Goal: Information Seeking & Learning: Learn about a topic

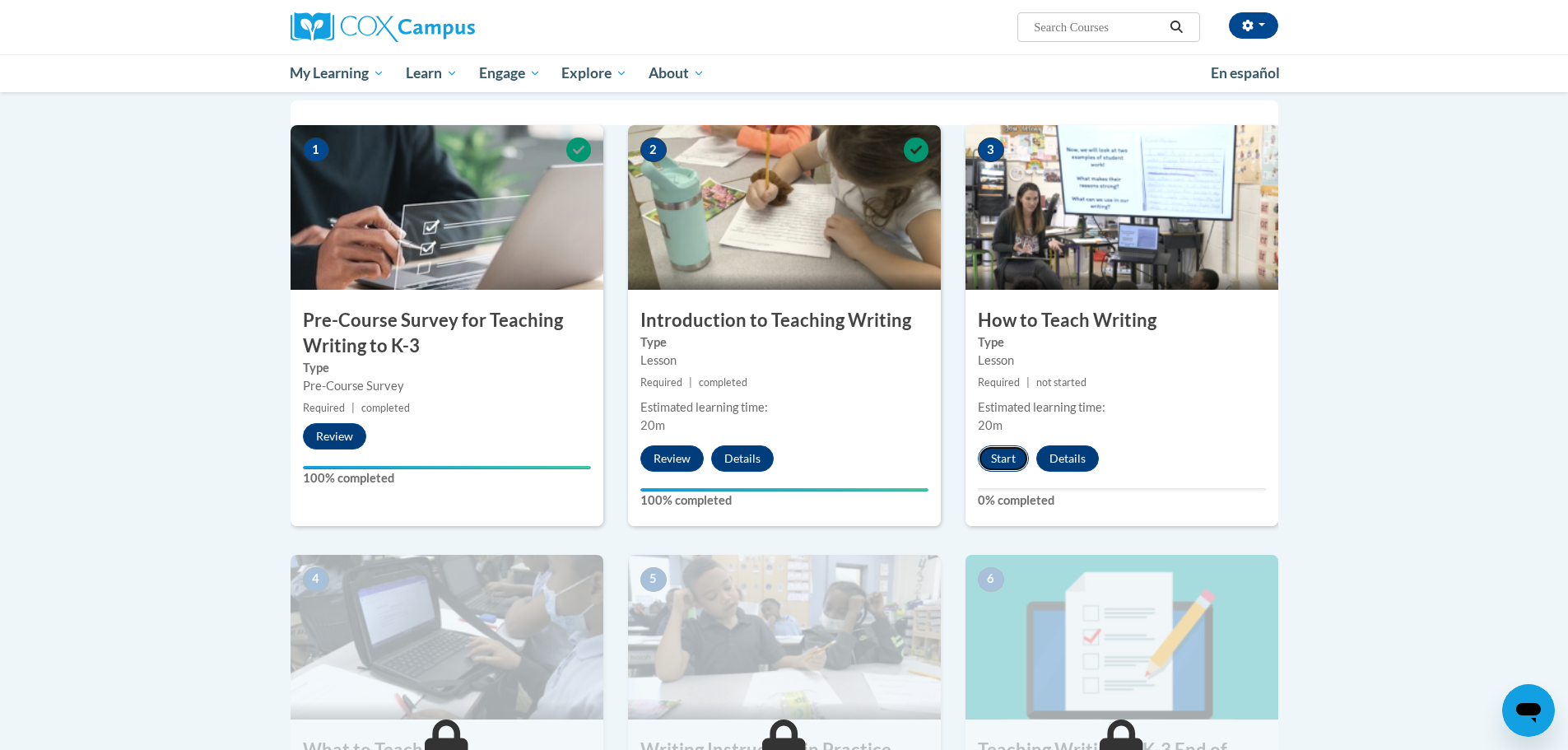
click at [998, 457] on button "Start" at bounding box center [1004, 458] width 51 height 27
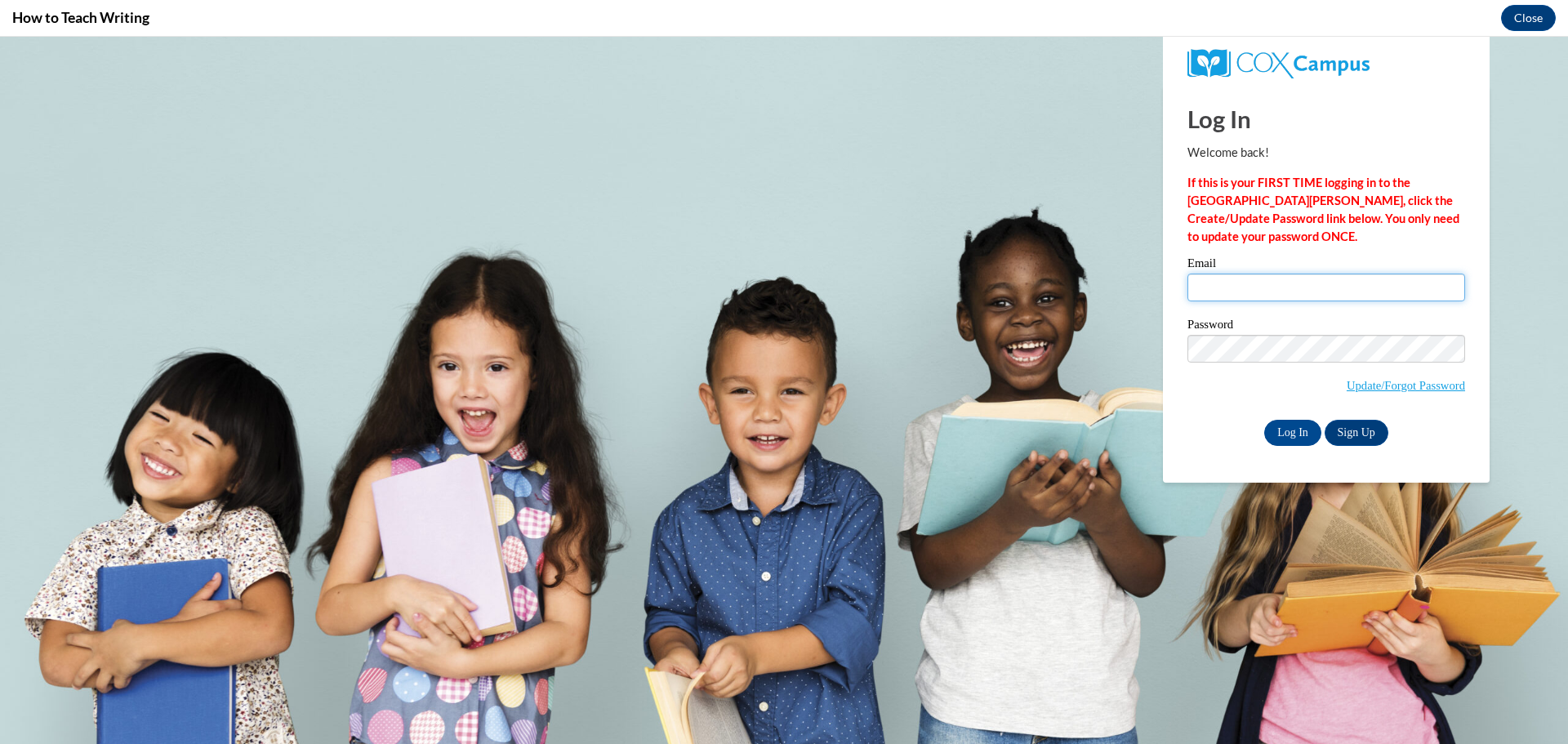
click at [1257, 291] on input "Email" at bounding box center [1326, 287] width 278 height 27
click at [1267, 289] on input "Email" at bounding box center [1326, 287] width 278 height 27
click at [1263, 278] on input "Email" at bounding box center [1326, 287] width 278 height 27
type input "cmcmahon@altoona.k12.wi.us"
click at [1539, 17] on button "Close" at bounding box center [1528, 17] width 55 height 26
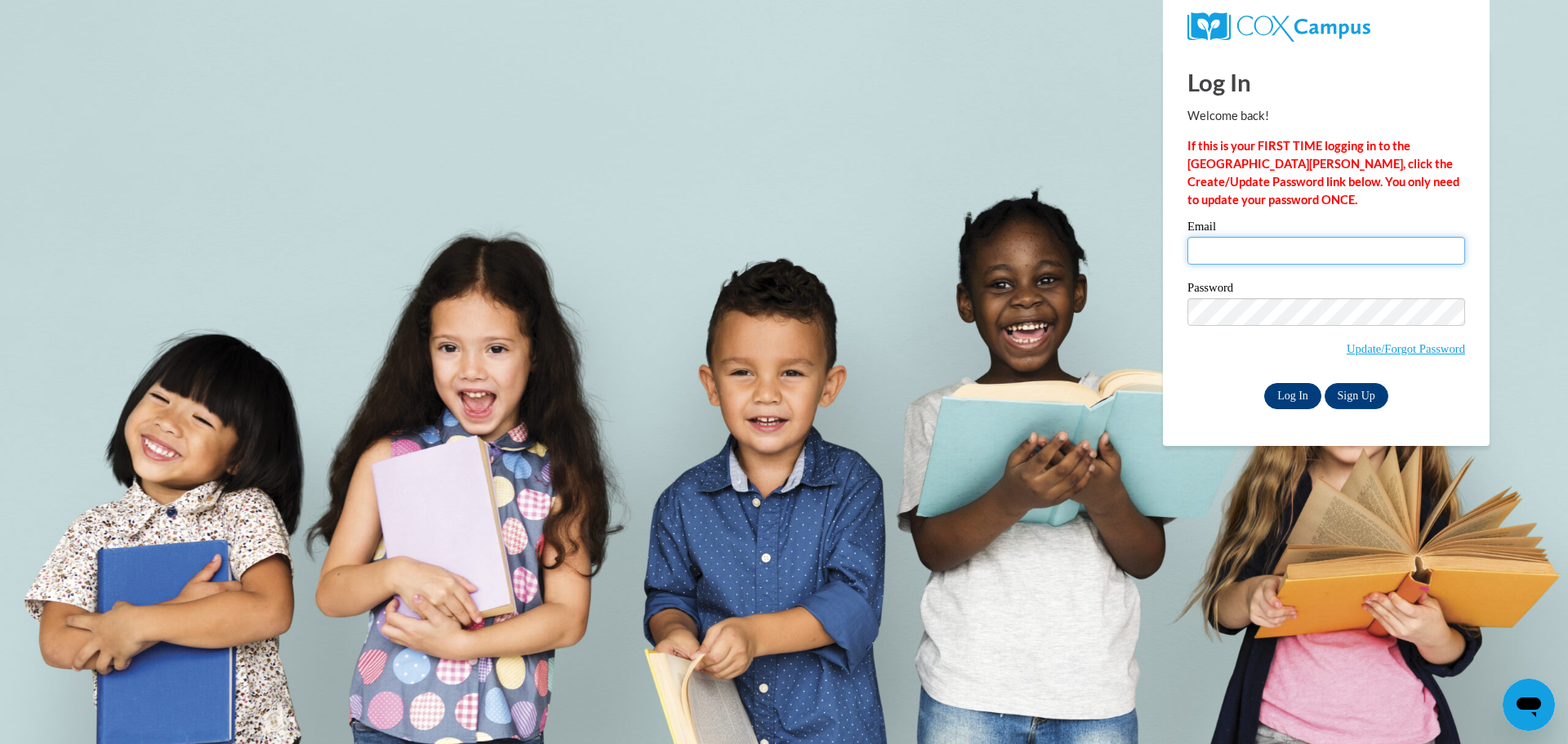
type input "cmcmahon@altoona.k12.wi.us"
click at [1289, 383] on input "Log In" at bounding box center [1292, 395] width 57 height 26
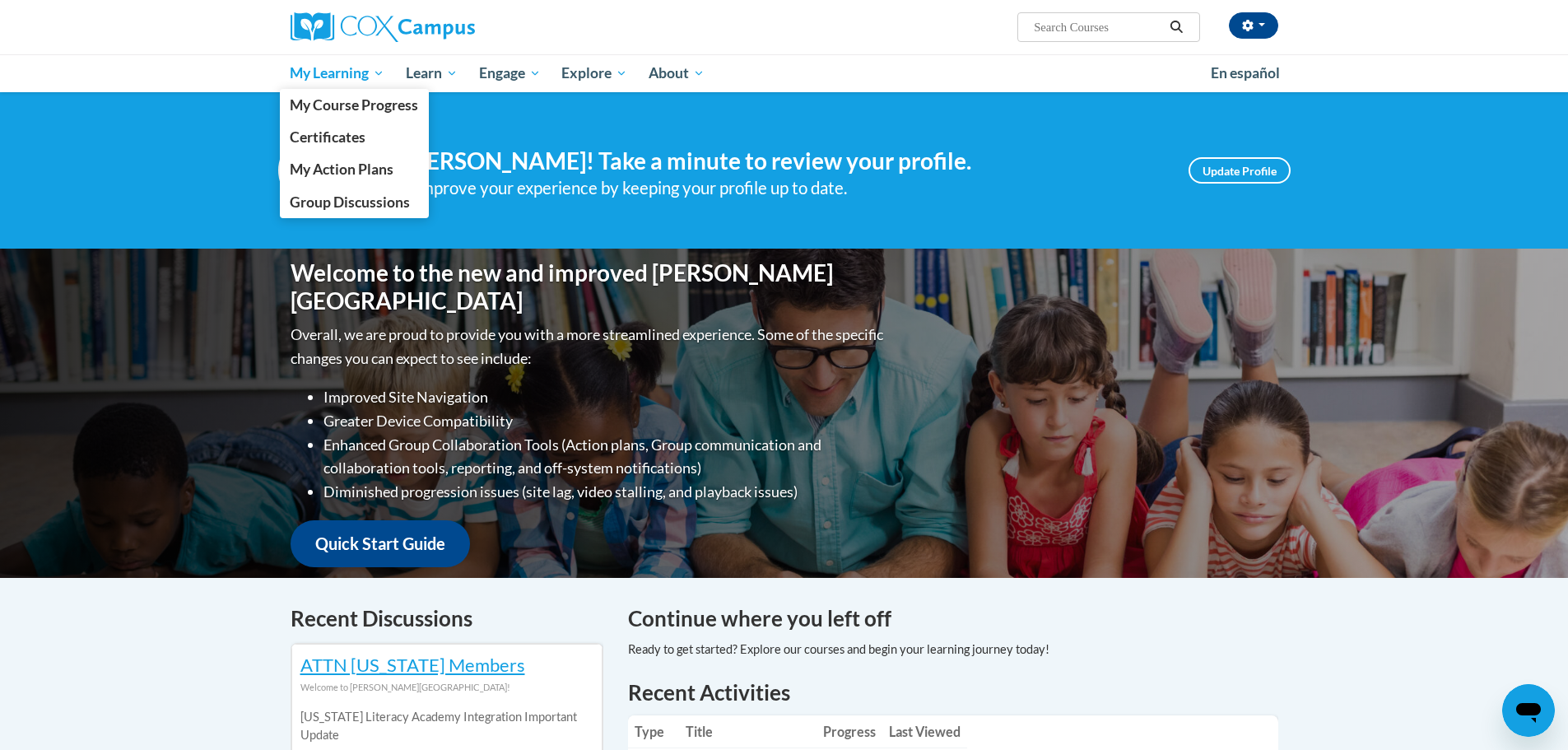
click at [355, 61] on link "My Learning" at bounding box center [338, 73] width 116 height 38
click at [353, 106] on span "My Course Progress" at bounding box center [354, 105] width 129 height 17
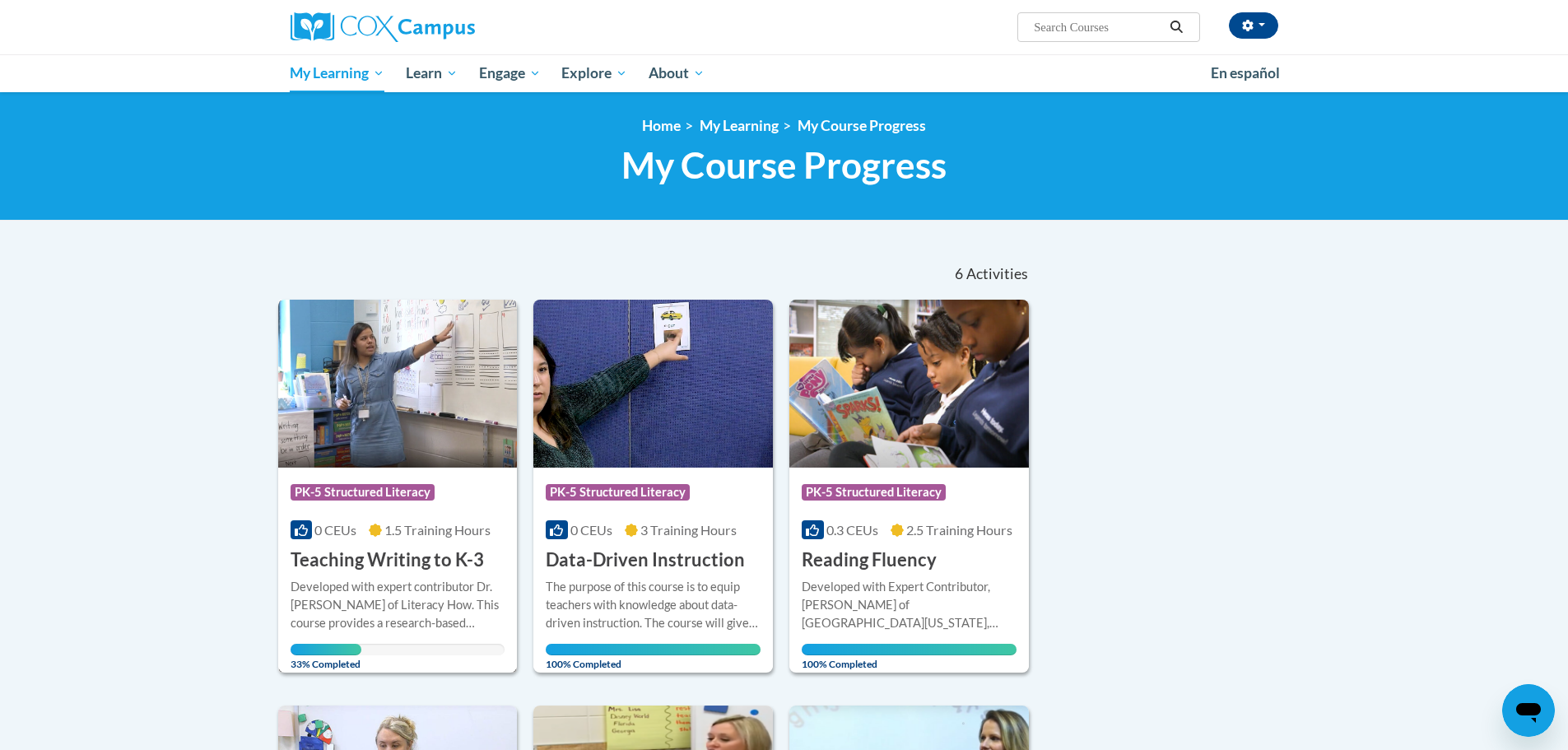
click at [358, 487] on span "PK-5 Structured Literacy" at bounding box center [362, 492] width 144 height 17
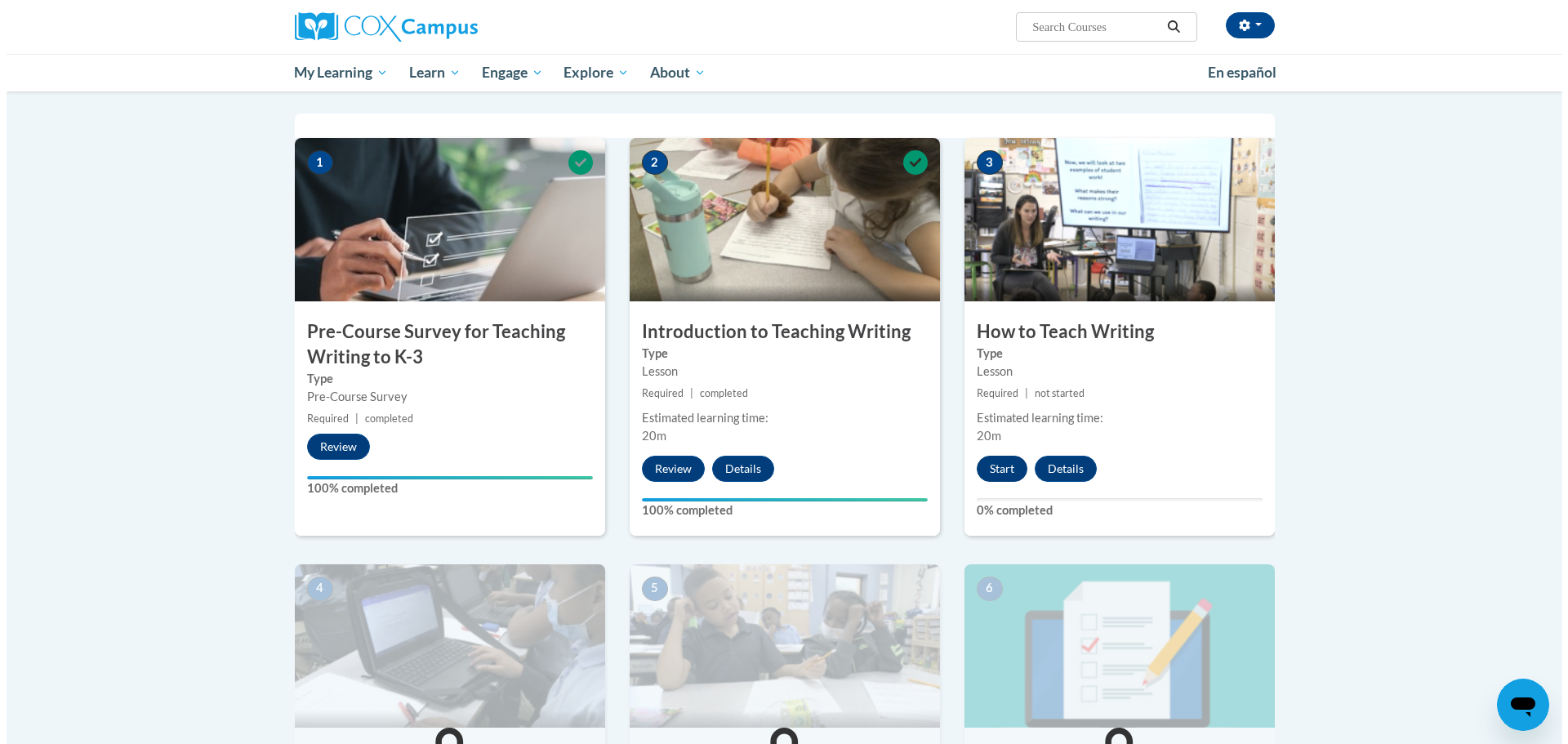
scroll to position [327, 0]
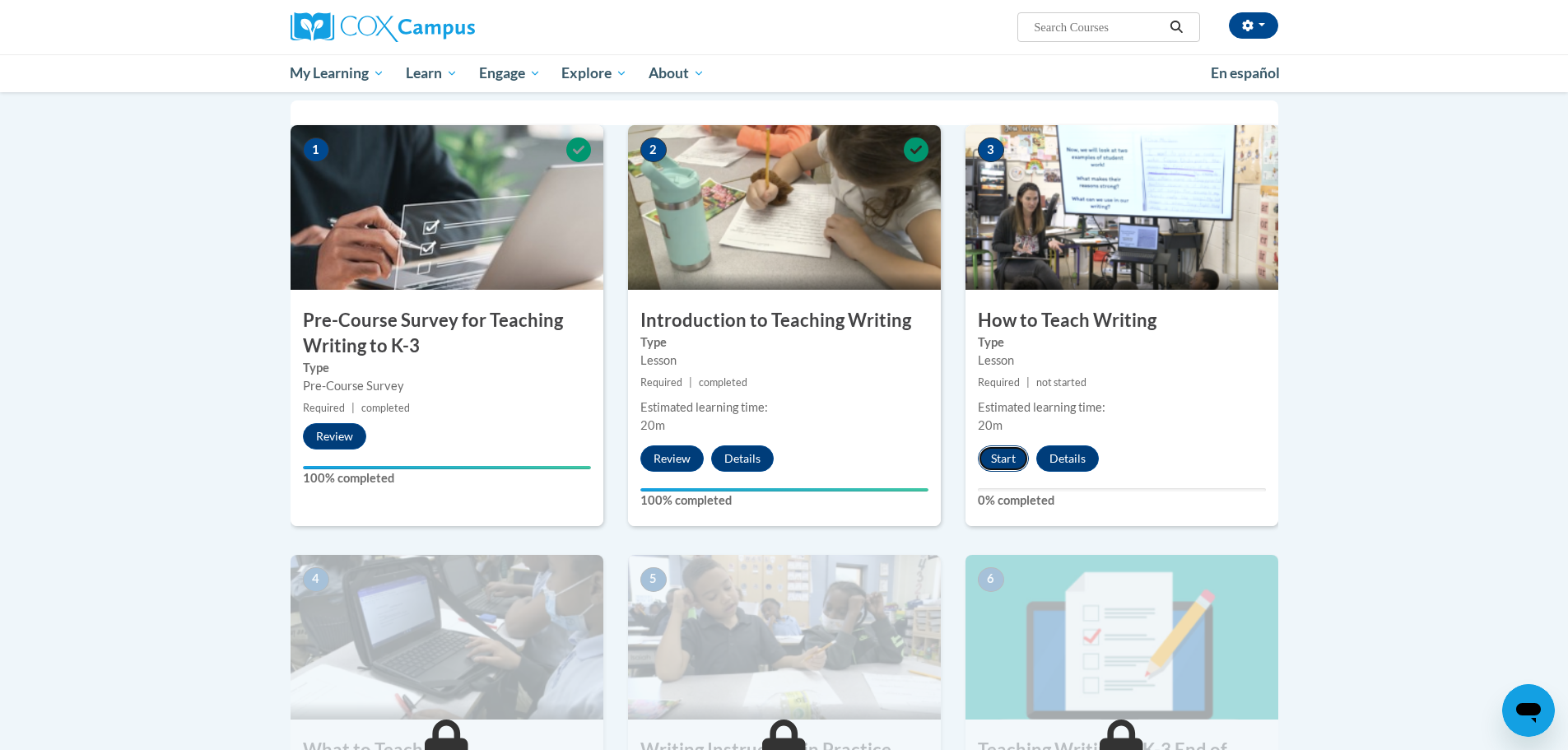
click at [1004, 450] on button "Start" at bounding box center [1004, 458] width 51 height 27
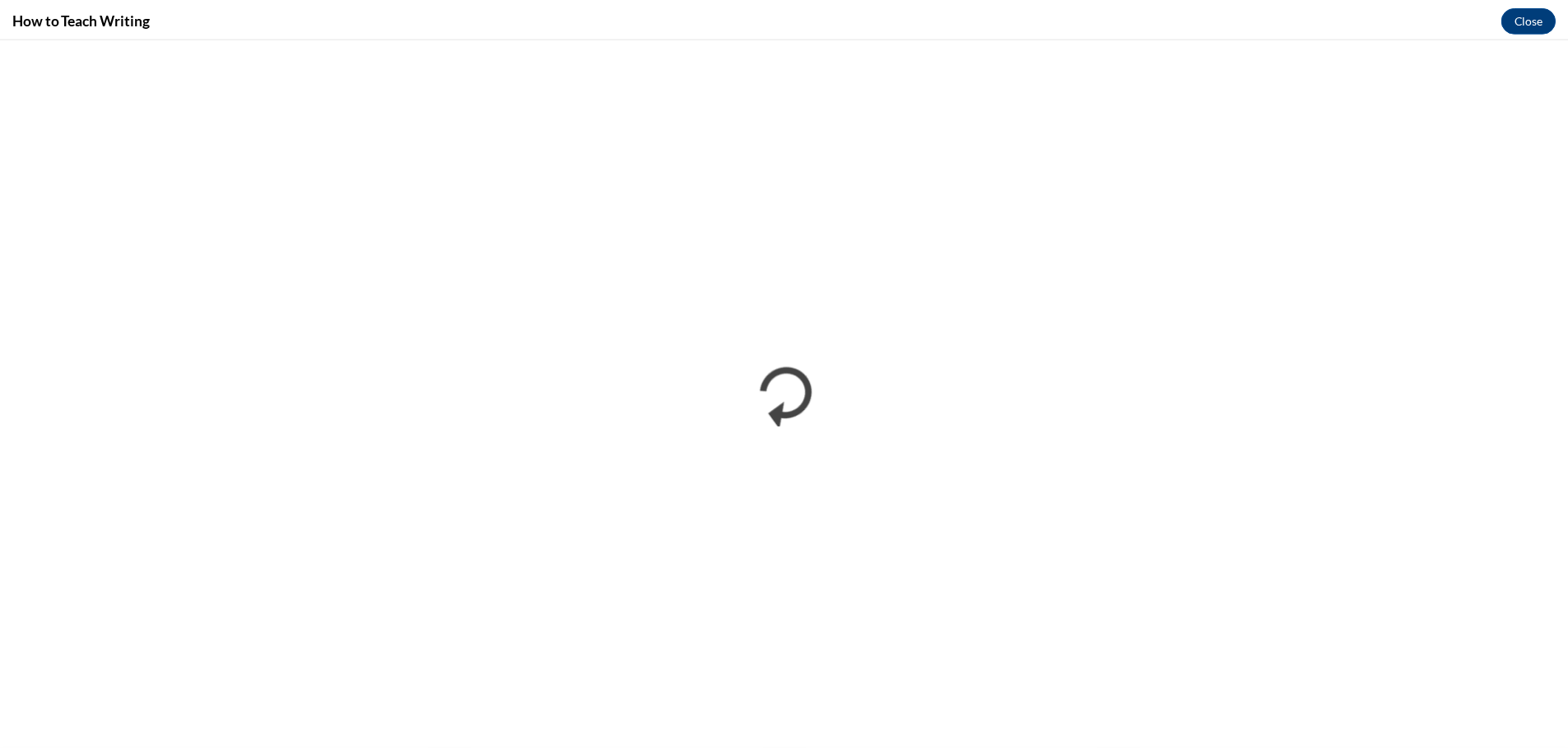
scroll to position [0, 0]
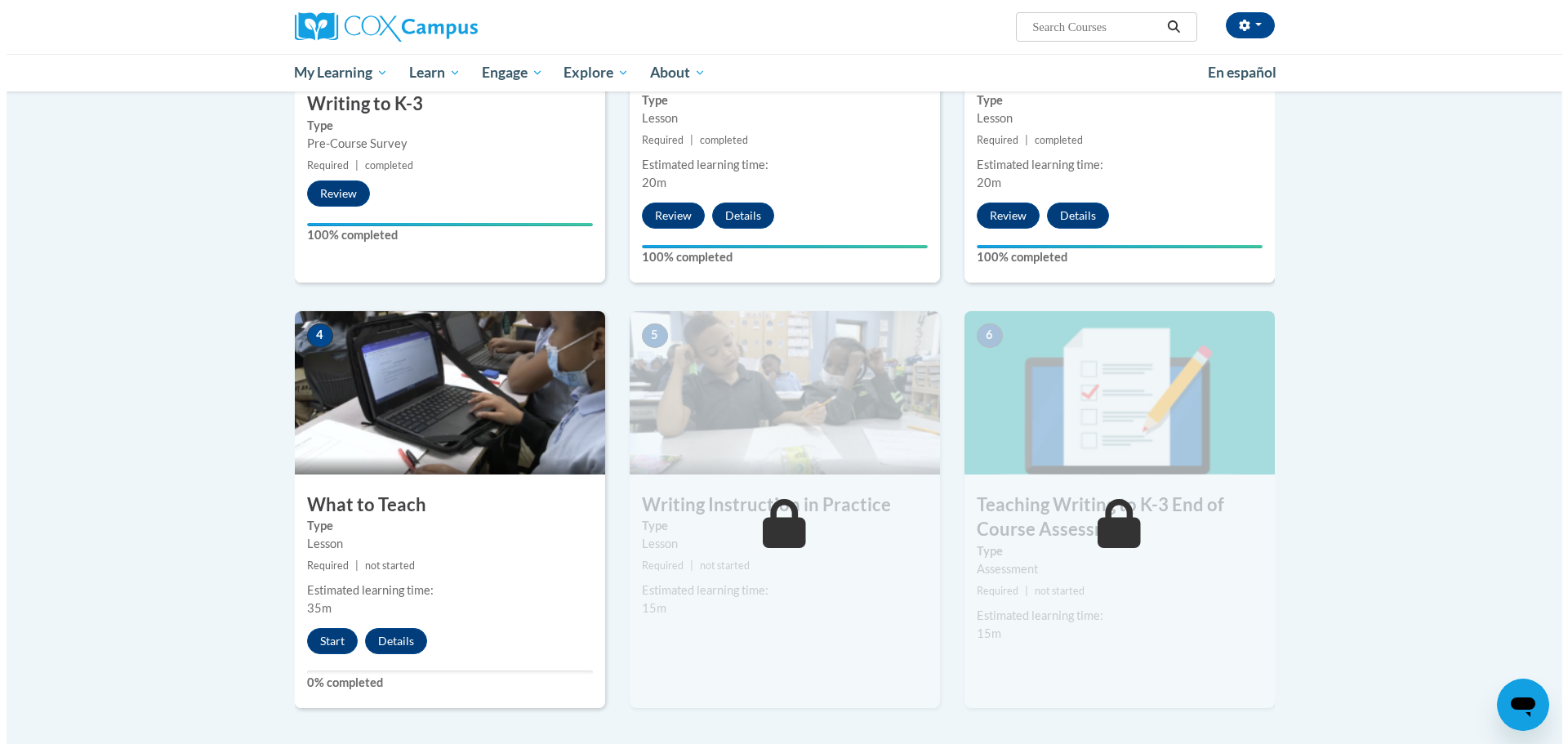
scroll to position [571, 0]
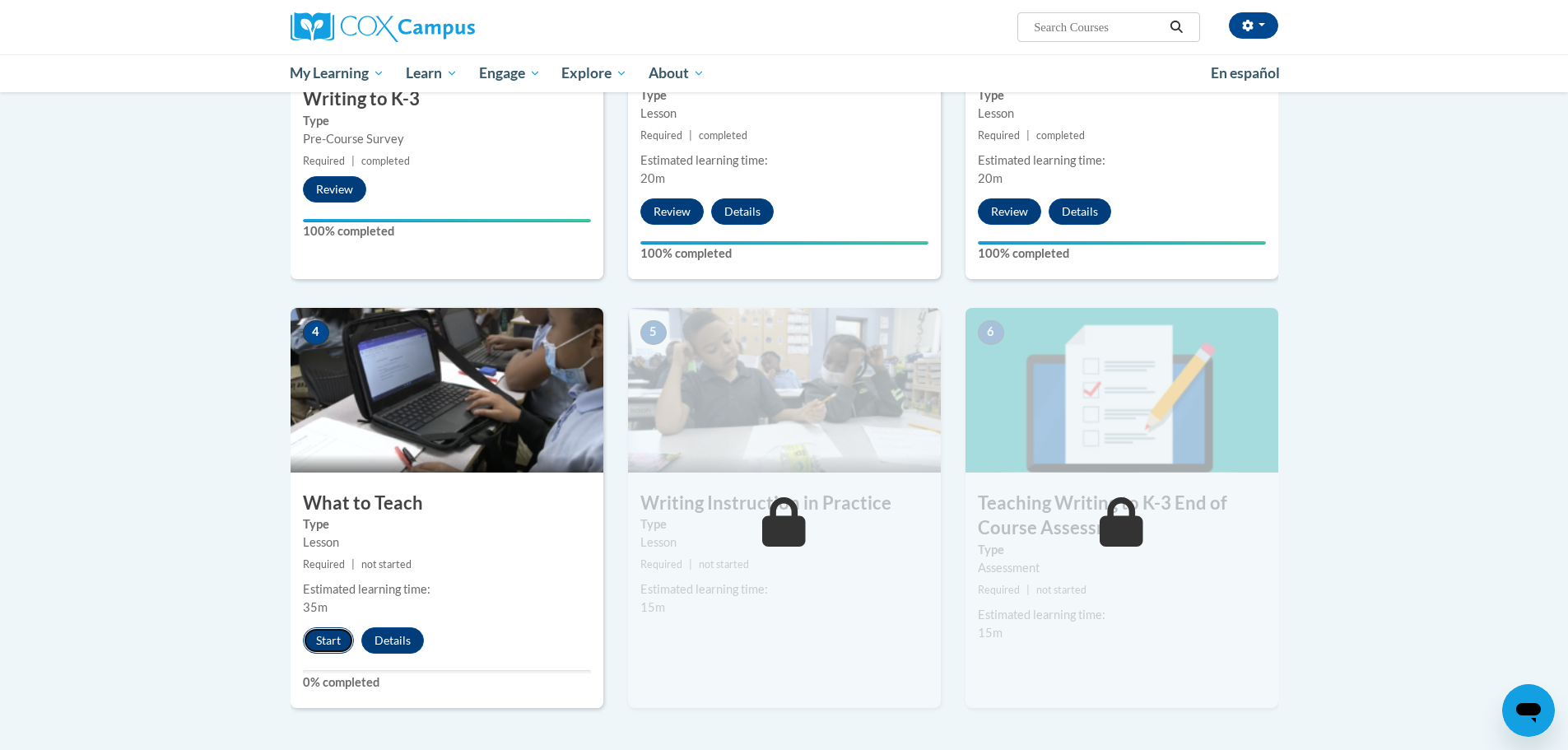
click at [330, 638] on button "Start" at bounding box center [329, 640] width 51 height 27
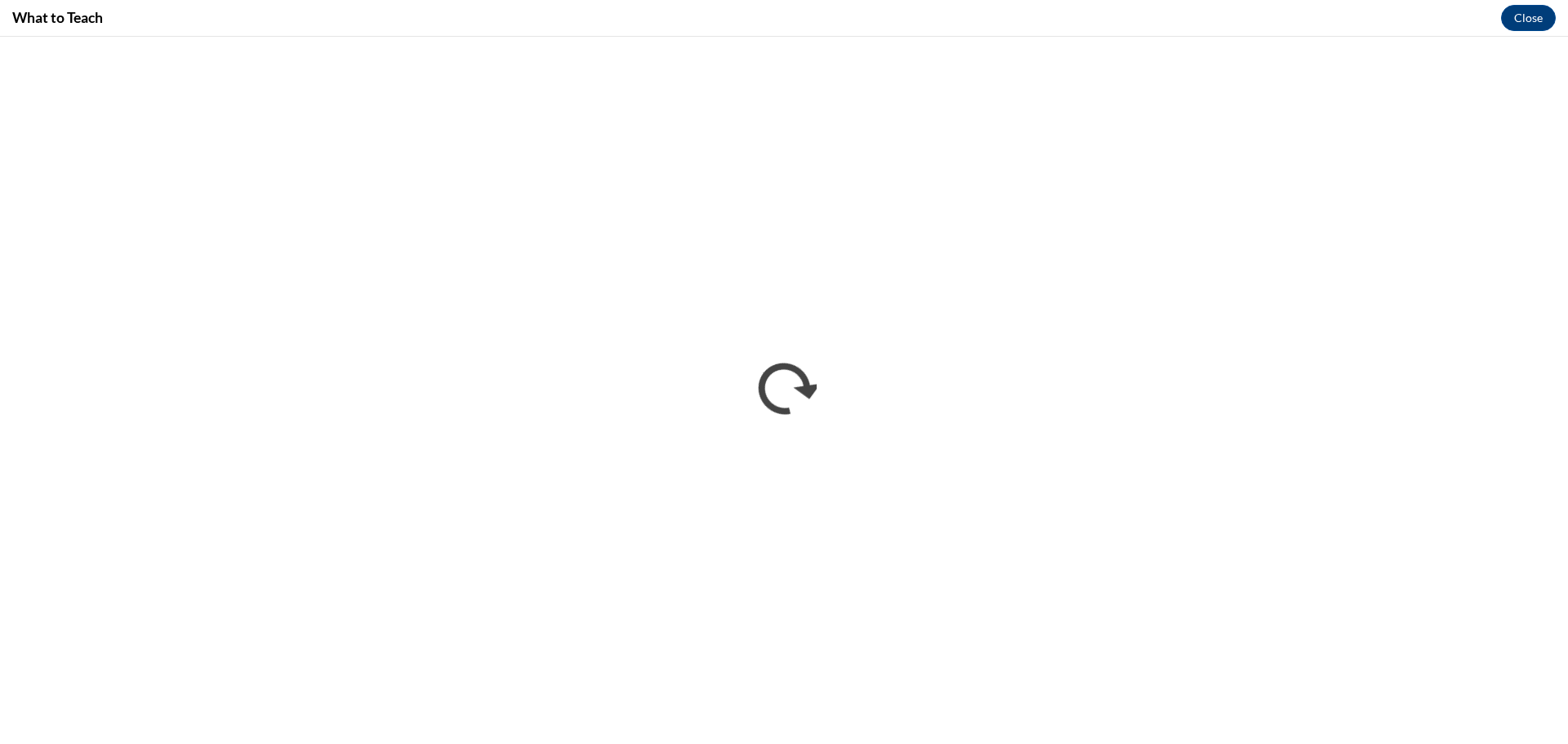
scroll to position [0, 0]
